Goal: Task Accomplishment & Management: Manage account settings

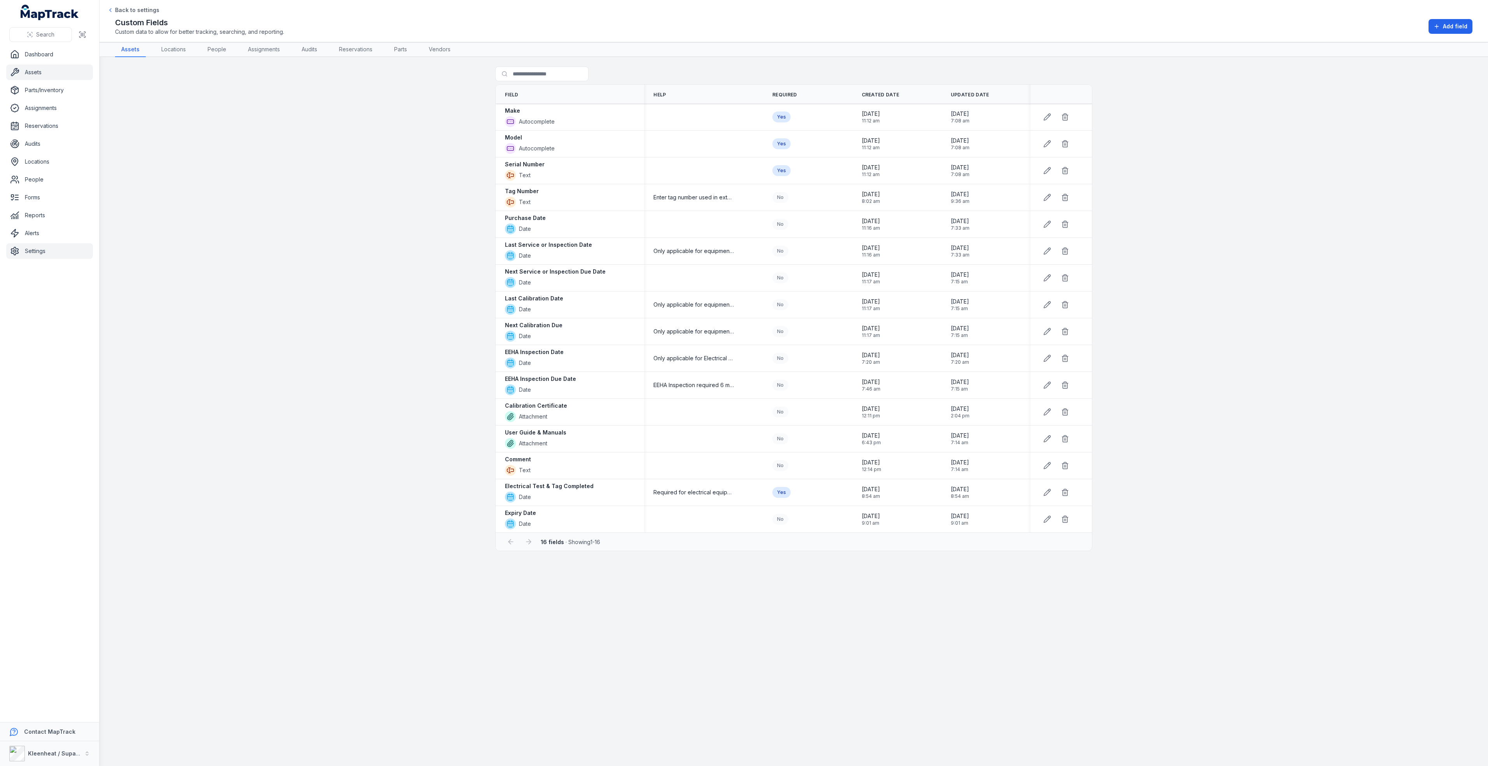
click at [39, 73] on link "Assets" at bounding box center [49, 73] width 87 height 16
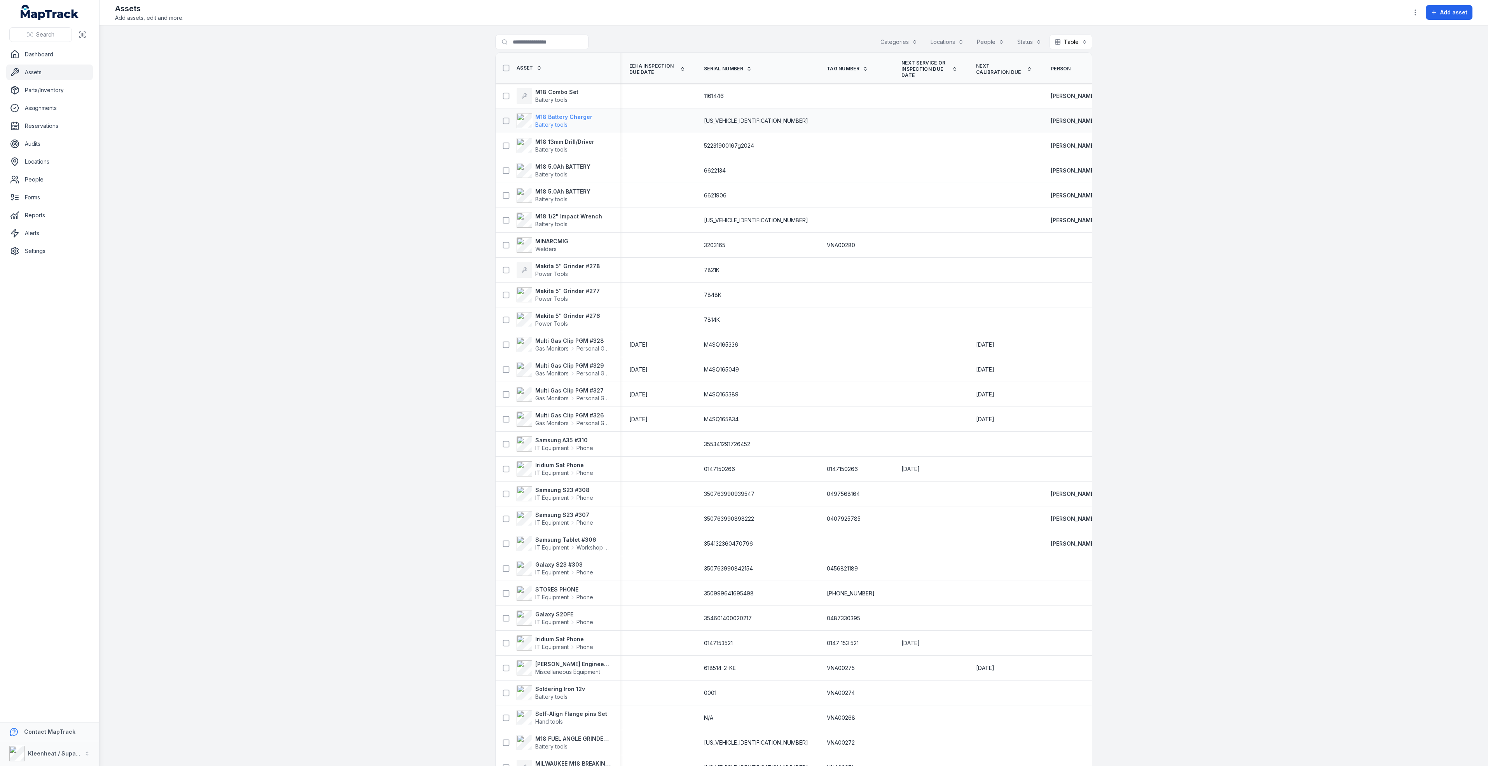
click at [572, 117] on strong "M18 Battery Charger" at bounding box center [563, 117] width 57 height 8
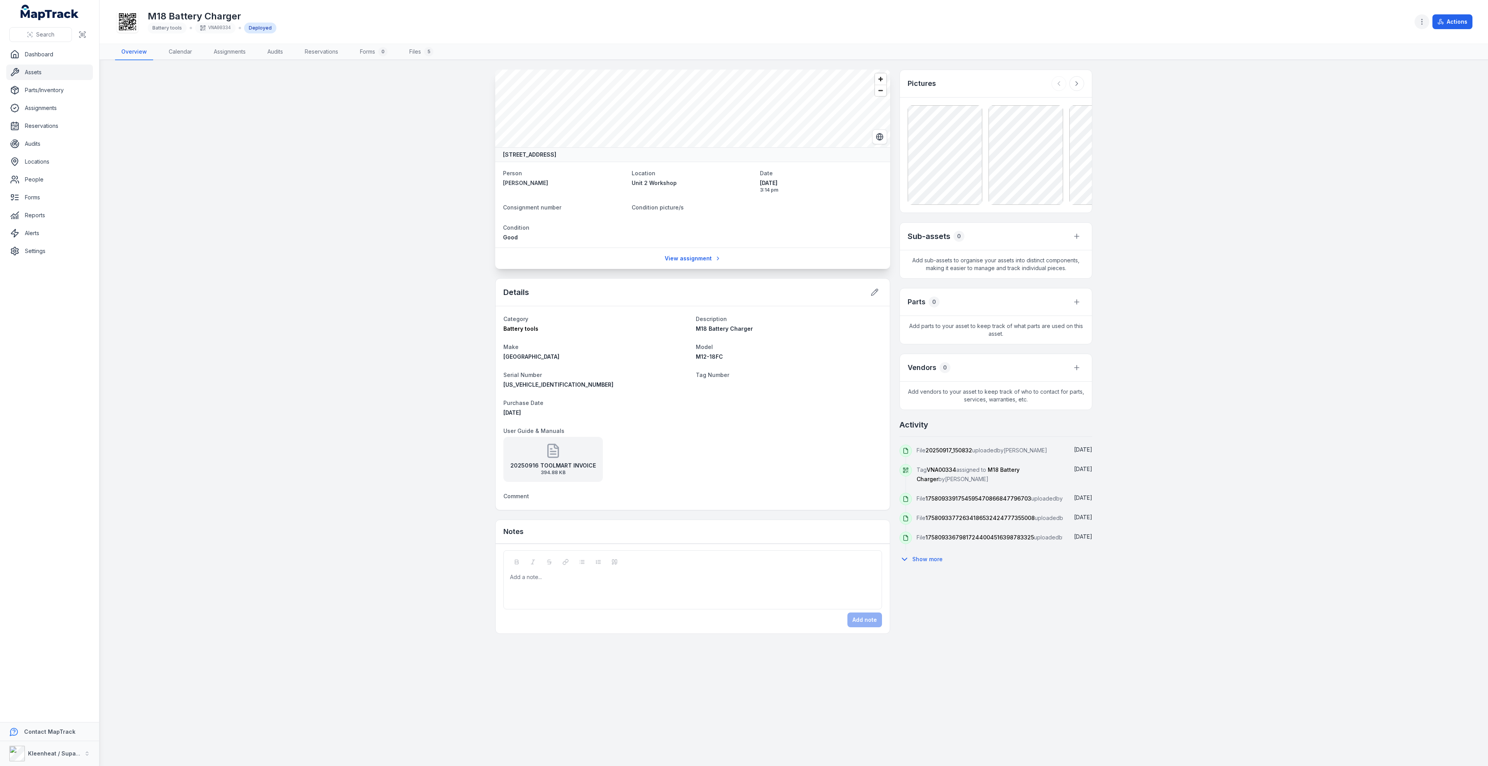
click at [1421, 20] on icon "button" at bounding box center [1422, 22] width 8 height 8
click at [1375, 103] on div "Edit categories" at bounding box center [1382, 105] width 87 height 14
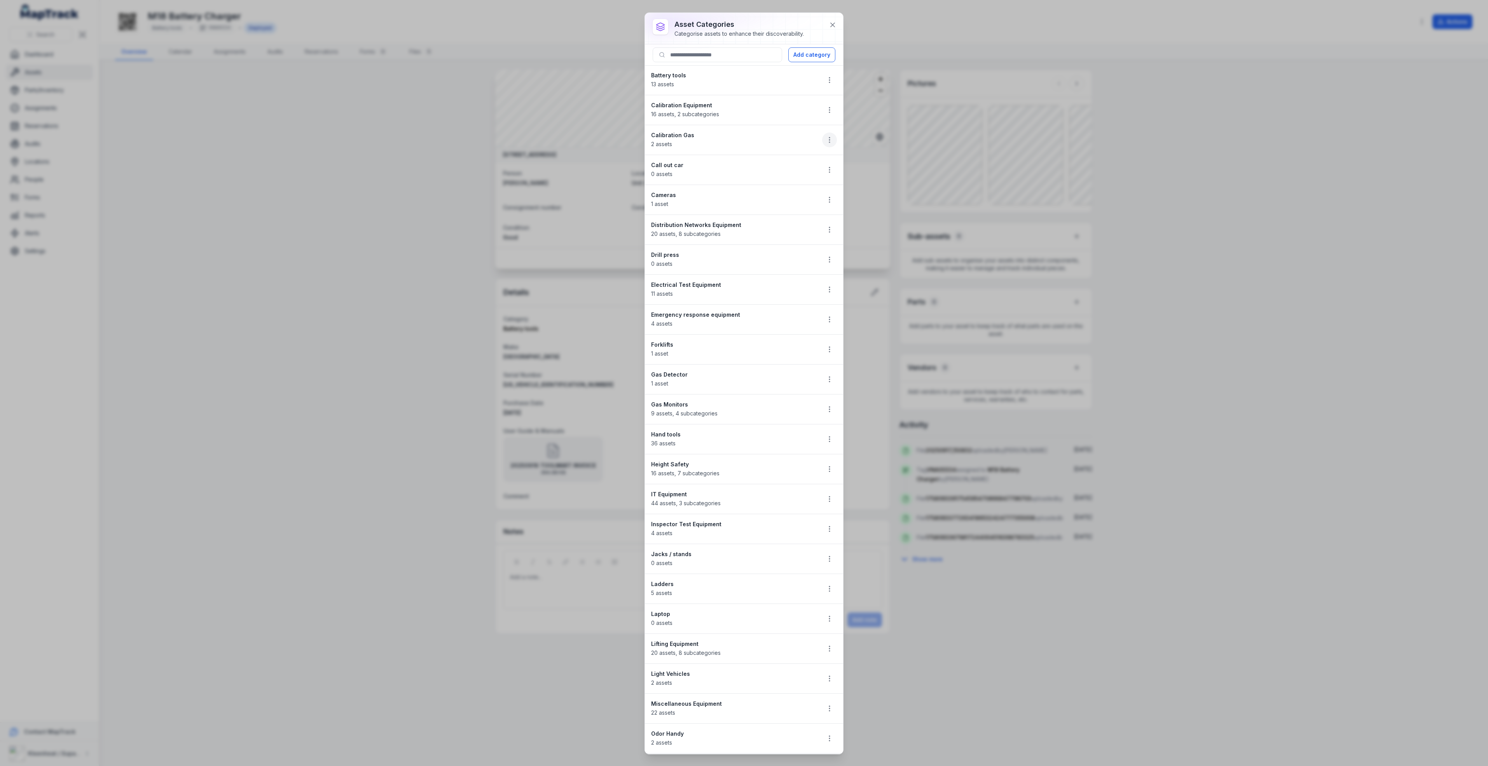
click at [822, 141] on button "button" at bounding box center [829, 140] width 15 height 15
click at [768, 161] on div "Edit" at bounding box center [781, 162] width 87 height 14
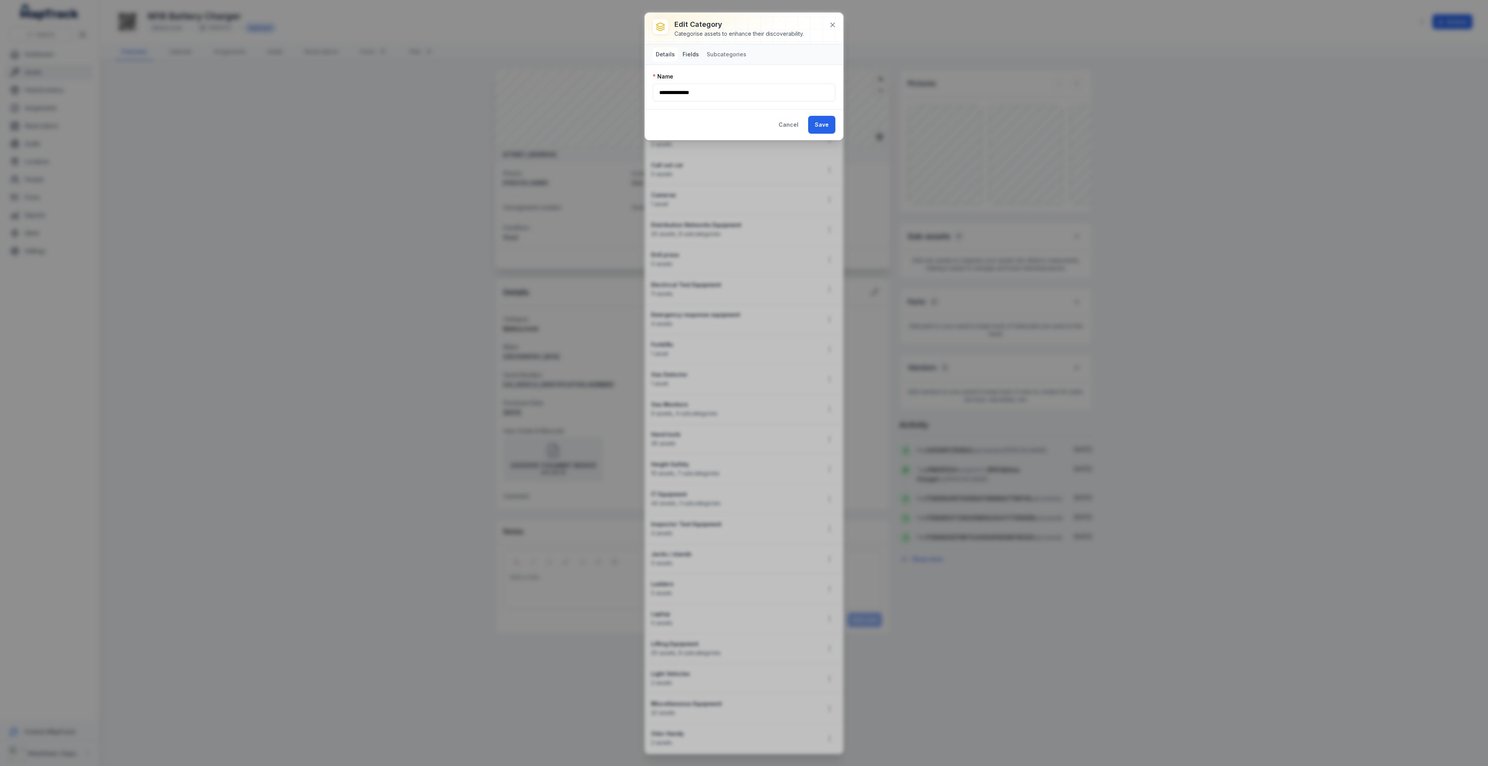
click at [691, 56] on button "Fields" at bounding box center [690, 54] width 23 height 14
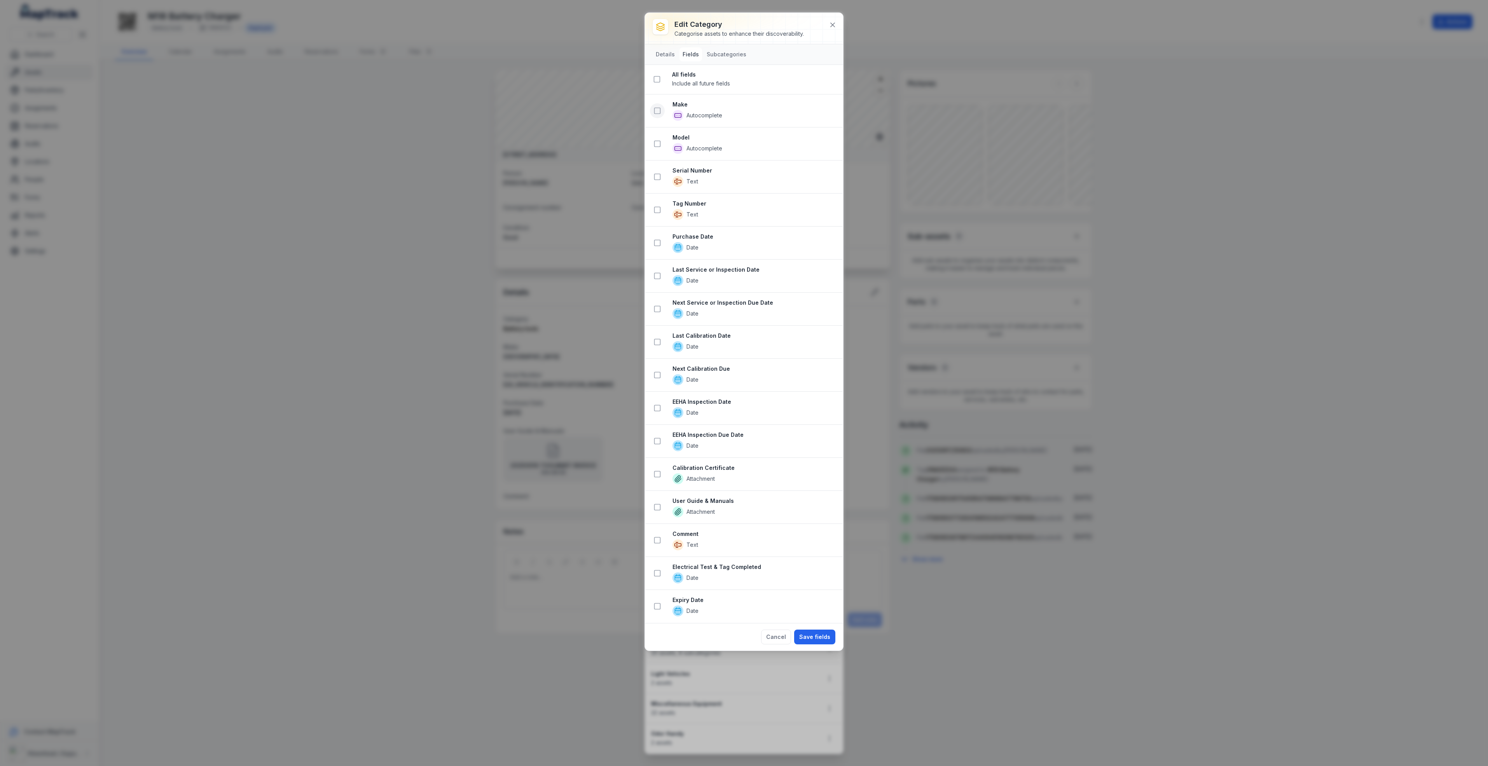
click at [659, 112] on icon at bounding box center [657, 111] width 8 height 8
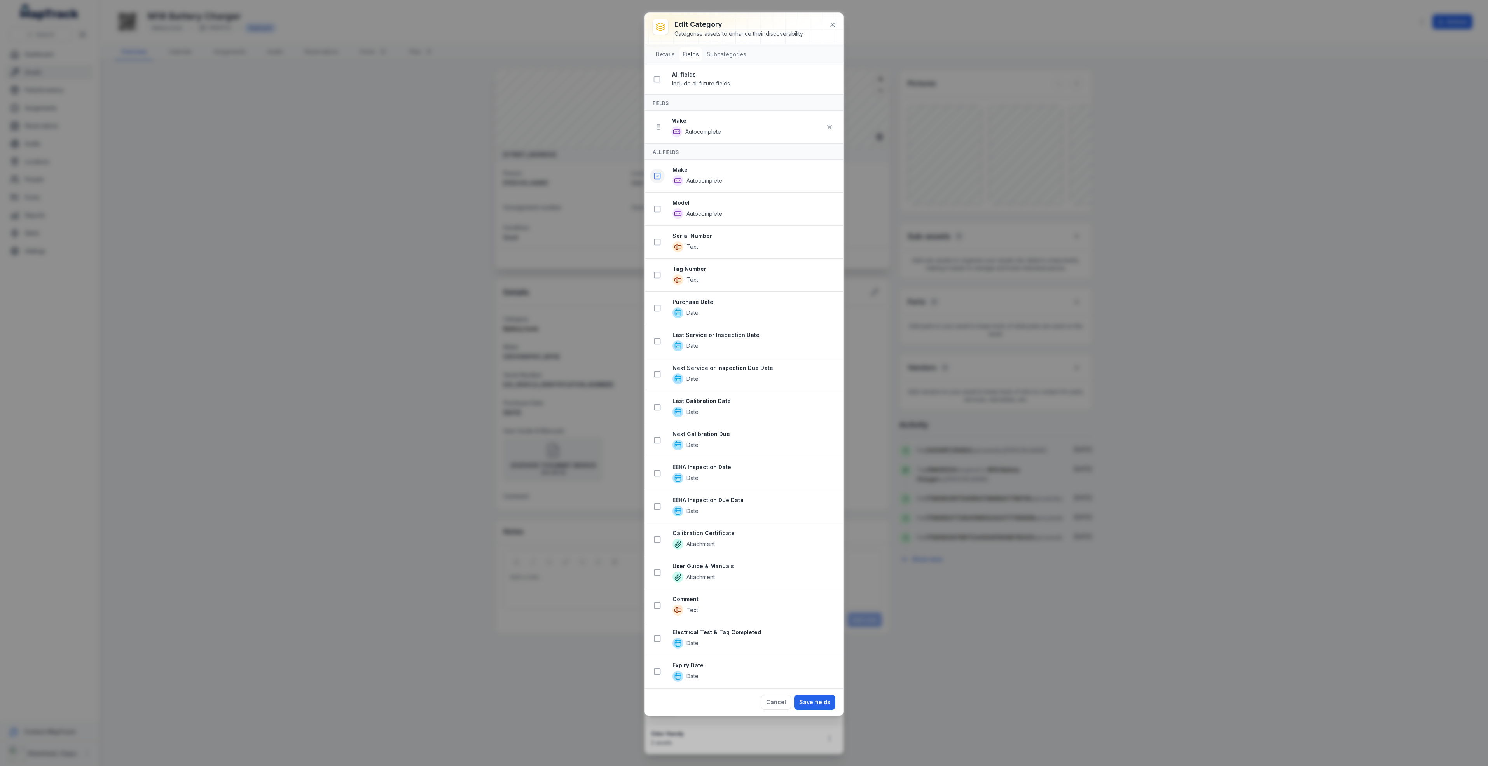
click at [657, 210] on icon at bounding box center [657, 209] width 8 height 8
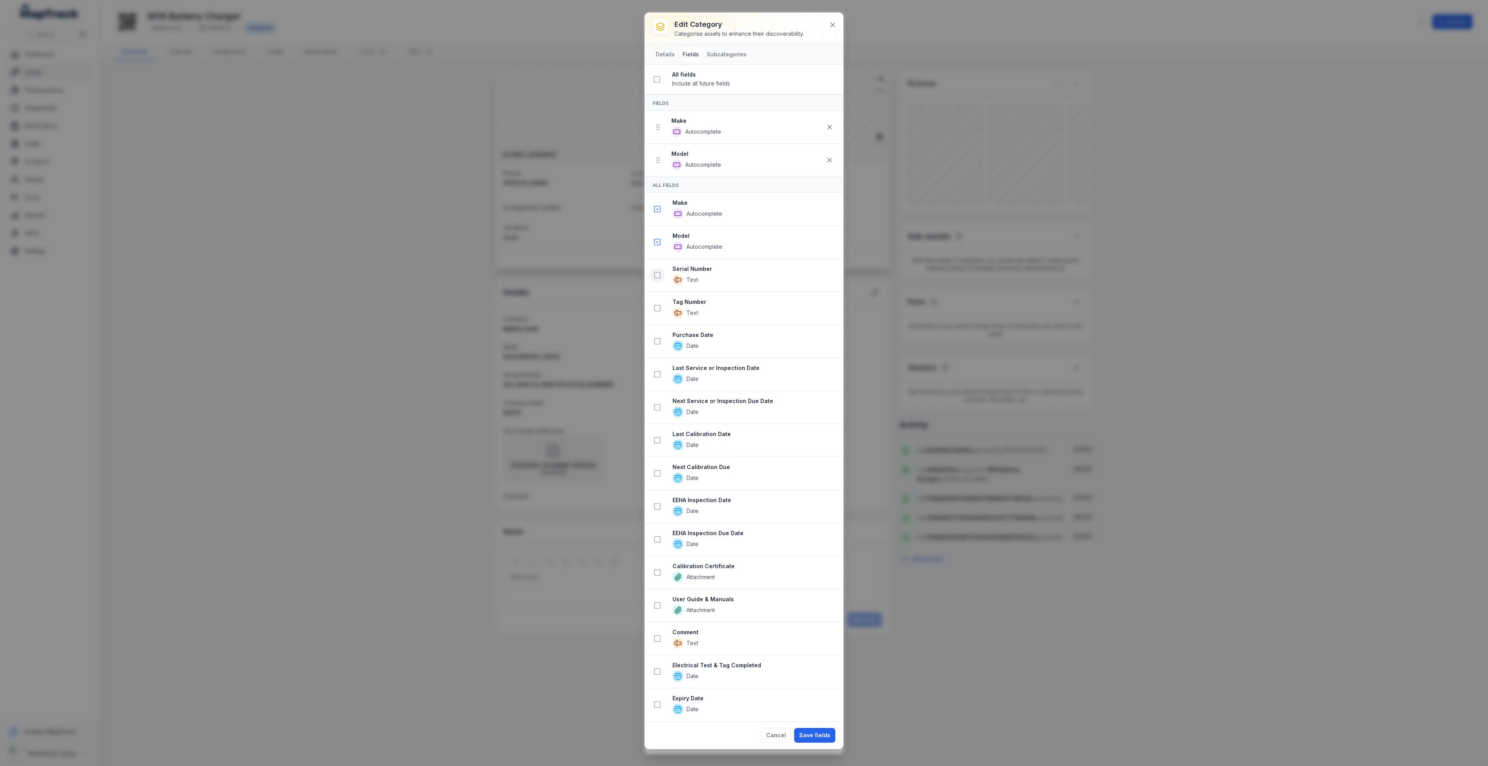
click at [657, 279] on icon at bounding box center [657, 275] width 8 height 8
click at [657, 708] on icon at bounding box center [657, 710] width 8 height 8
click at [820, 736] on button "Save fields" at bounding box center [814, 740] width 41 height 15
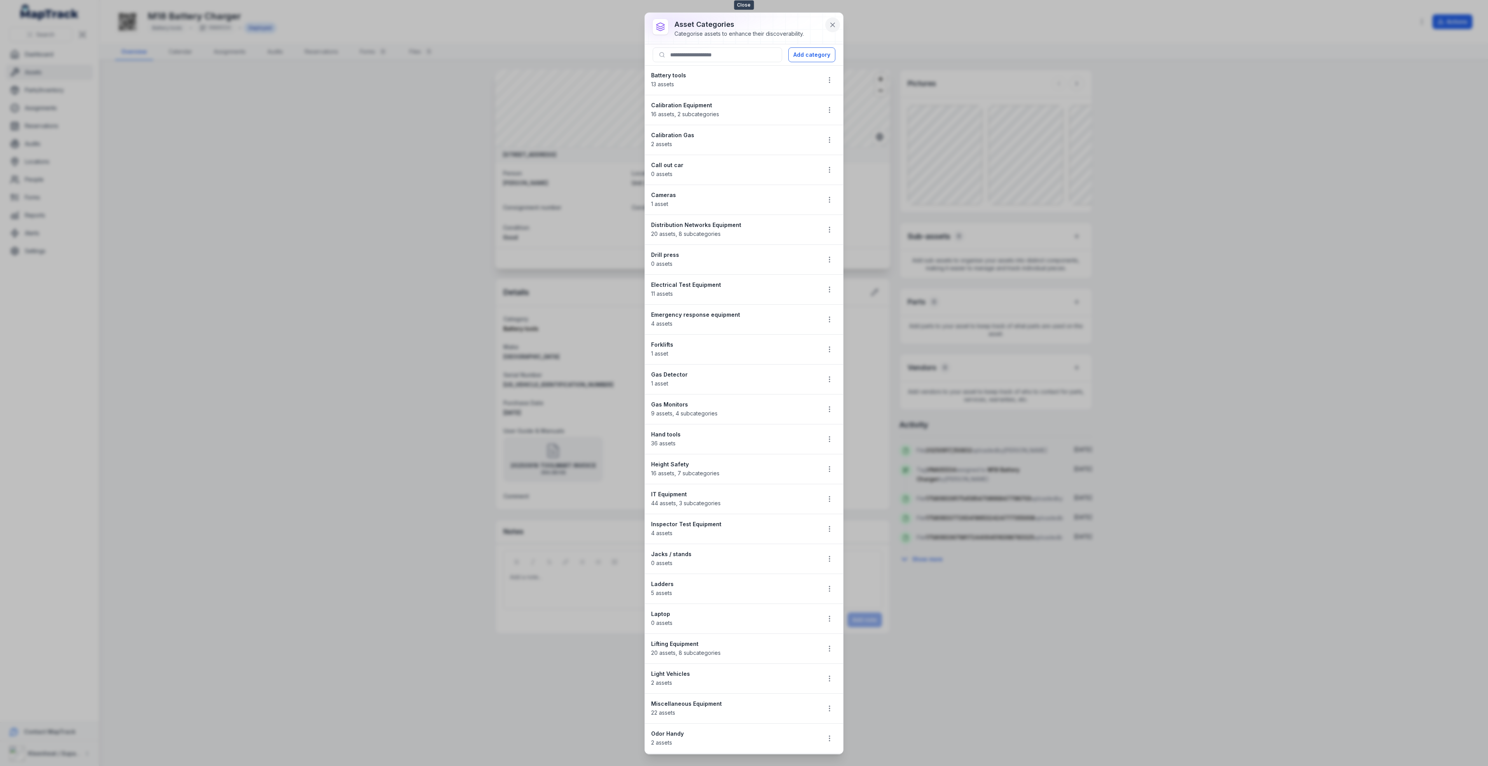
click at [835, 27] on icon at bounding box center [833, 25] width 8 height 8
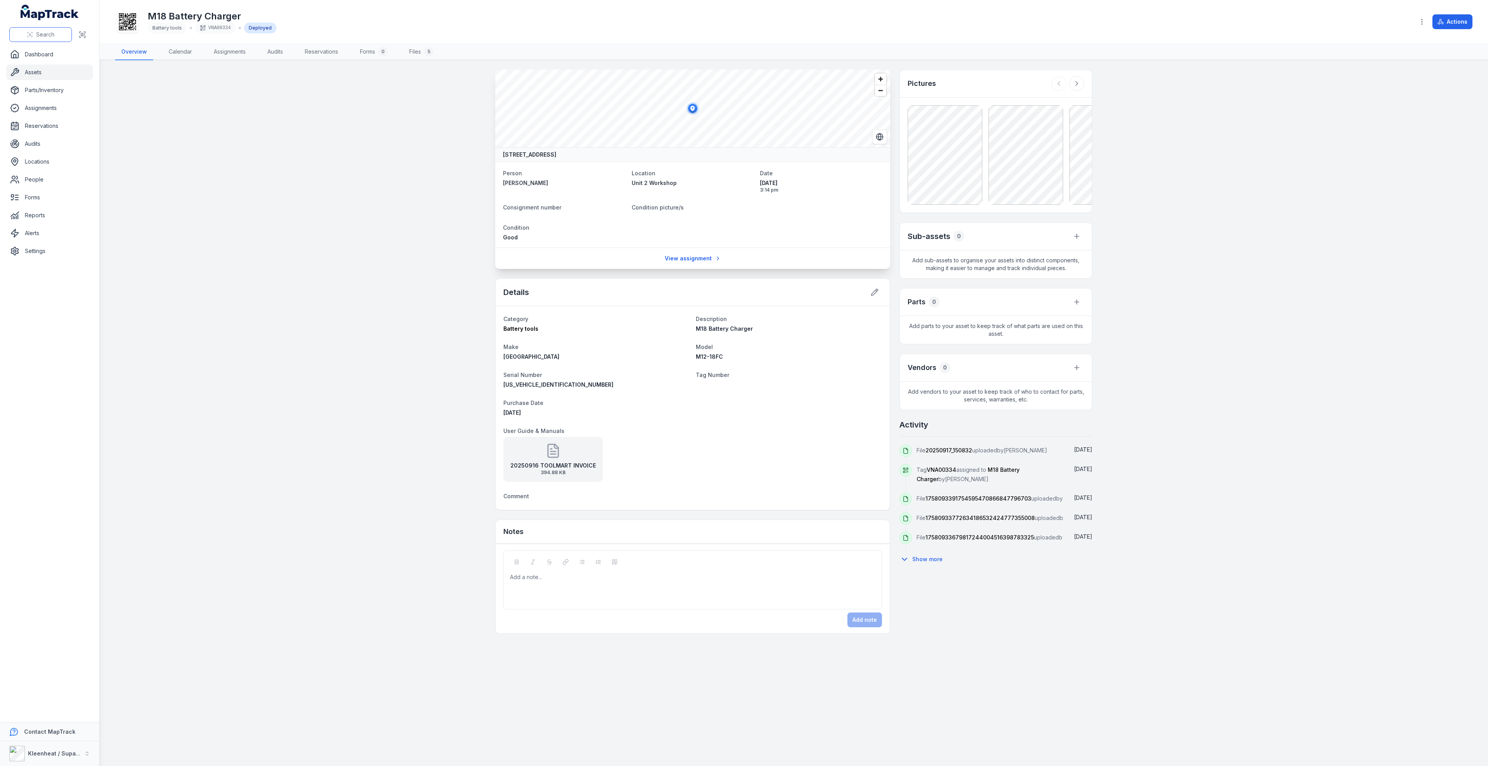
click at [47, 36] on span "Search" at bounding box center [45, 35] width 18 height 8
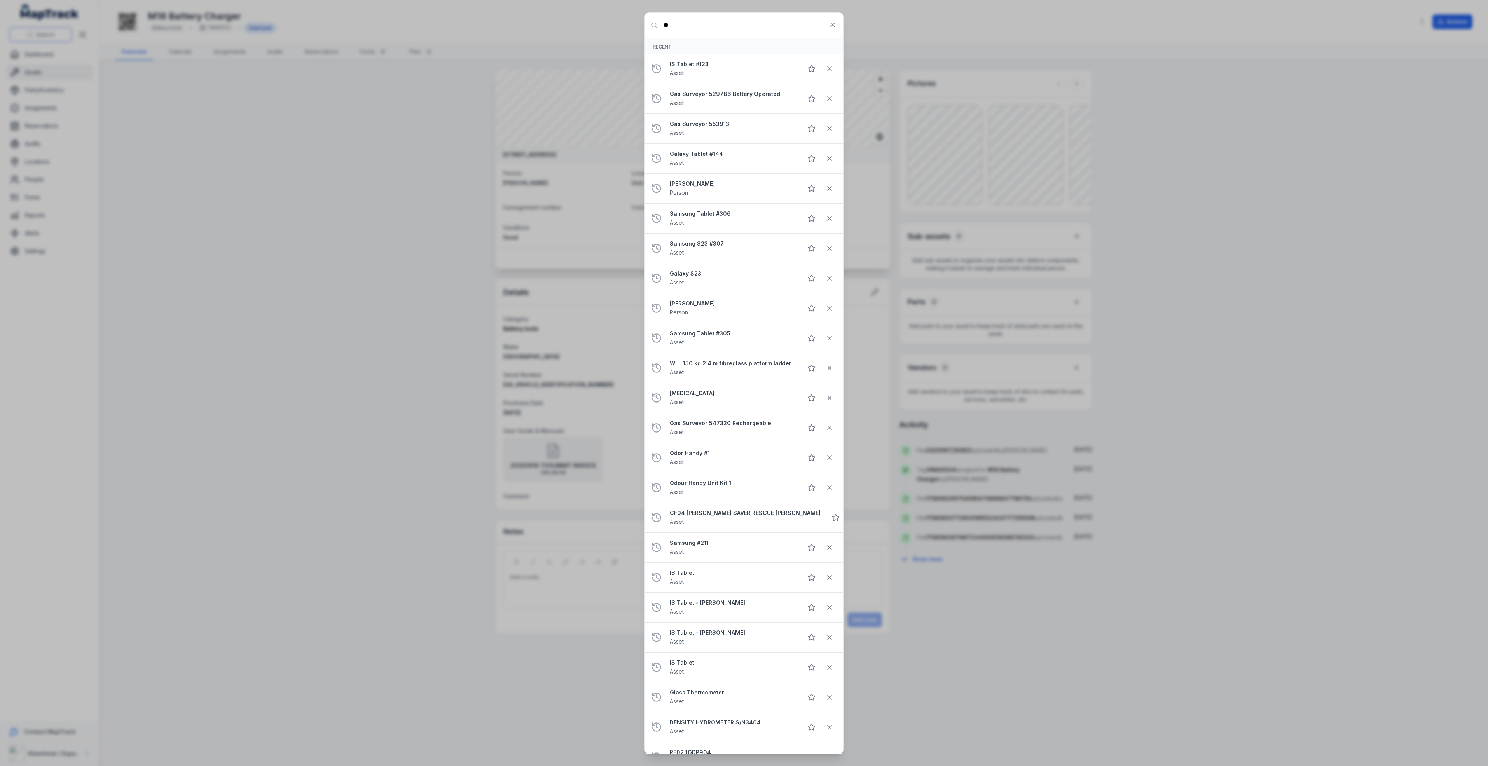
type input "***"
